Goal: Task Accomplishment & Management: Manage account settings

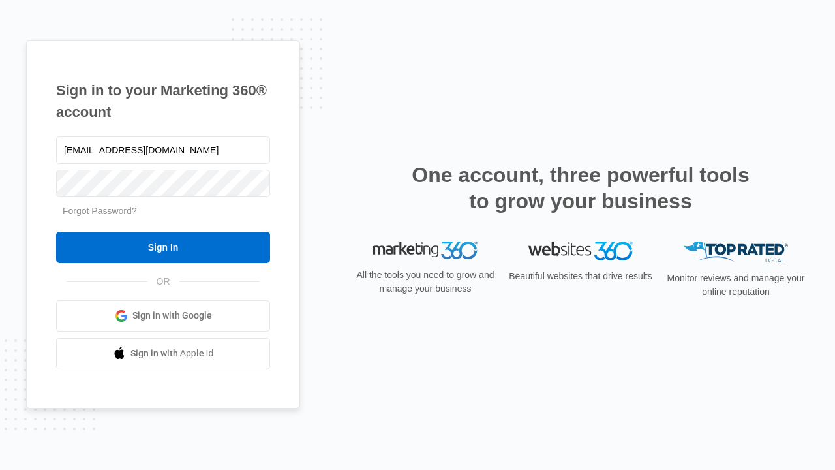
type input "dankie614@gmail.com"
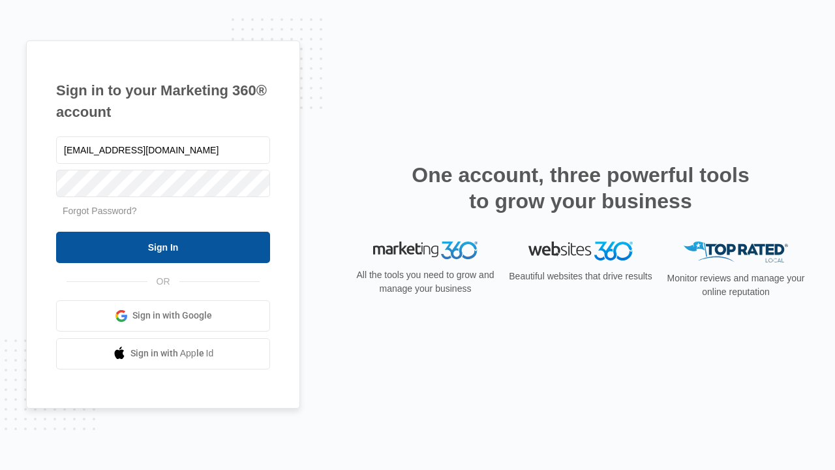
click at [163, 247] on input "Sign In" at bounding box center [163, 247] width 214 height 31
